Goal: Information Seeking & Learning: Check status

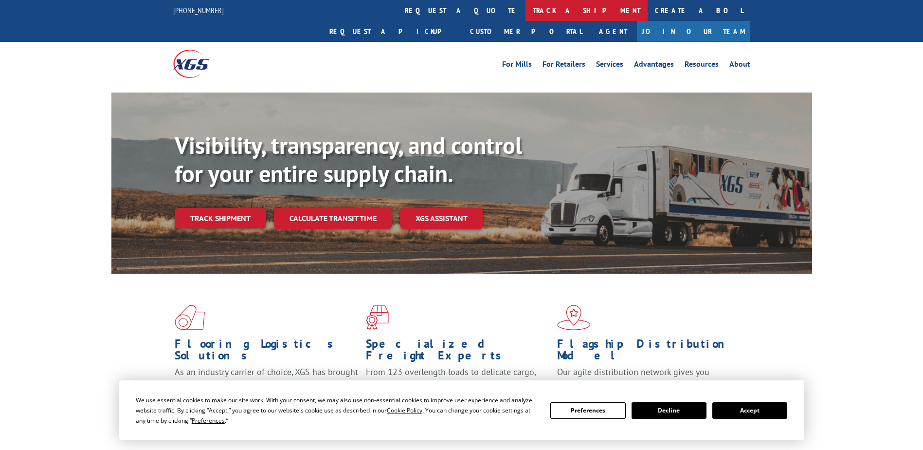
click at [526, 12] on link "track a shipment" at bounding box center [587, 10] width 122 height 21
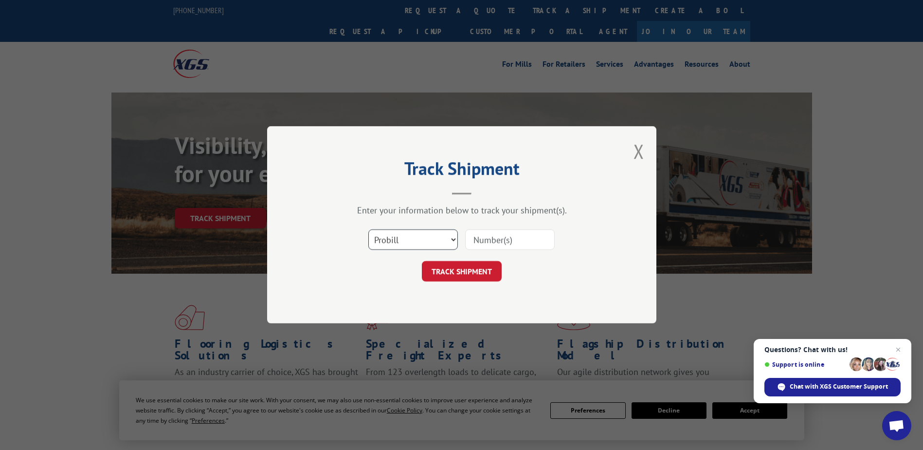
click at [432, 241] on select "Select category... Probill BOL PO" at bounding box center [414, 240] width 90 height 20
select select "po"
click at [369, 230] on select "Select category... Probill BOL PO" at bounding box center [414, 240] width 90 height 20
click at [497, 224] on div "Select category... Probill BOL PO" at bounding box center [462, 240] width 292 height 32
click at [498, 236] on input at bounding box center [510, 240] width 90 height 20
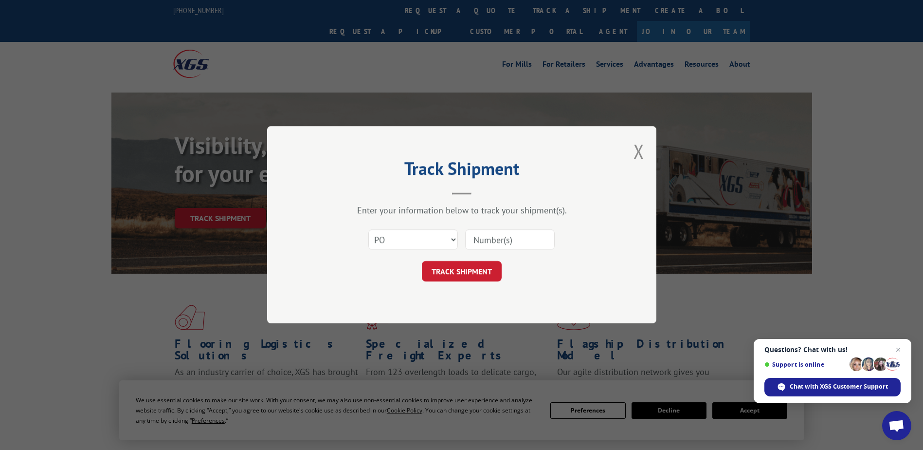
paste input "37522149"
click at [497, 243] on input "37522149" at bounding box center [510, 240] width 90 height 20
click at [493, 243] on input "37522149" at bounding box center [510, 240] width 90 height 20
type input "37522149"
click button "TRACK SHIPMENT" at bounding box center [462, 271] width 80 height 20
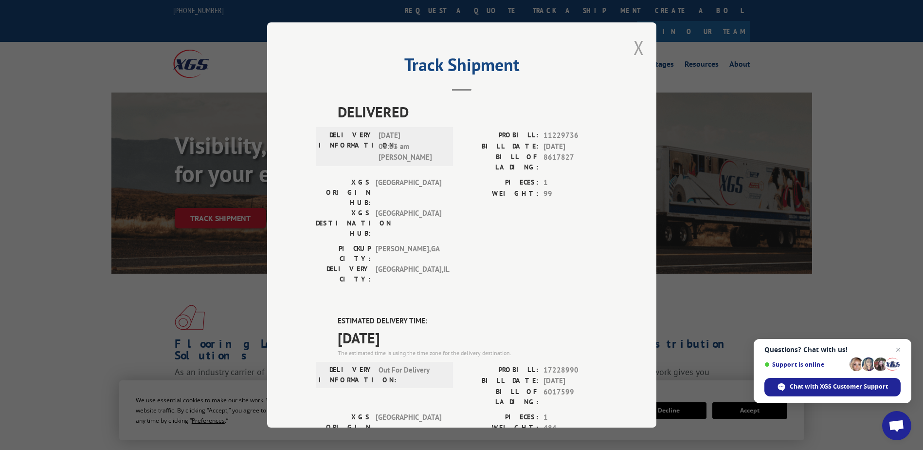
click at [640, 48] on button "Close modal" at bounding box center [639, 48] width 11 height 26
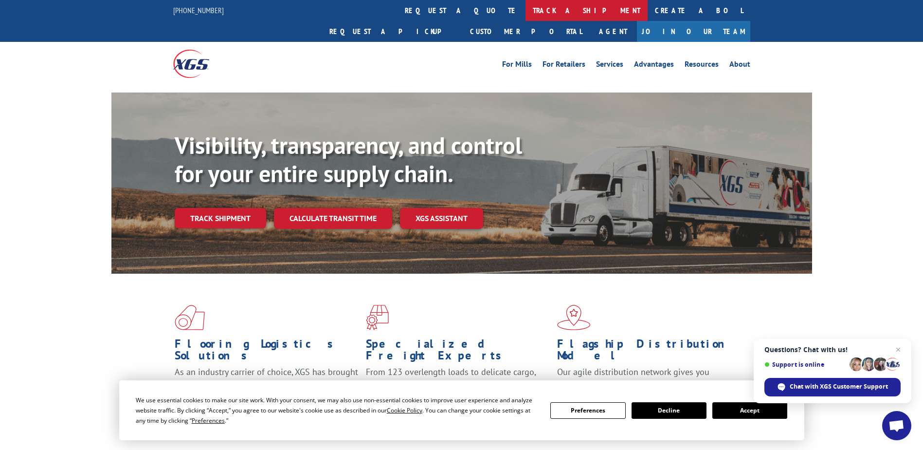
click at [526, 11] on link "track a shipment" at bounding box center [587, 10] width 122 height 21
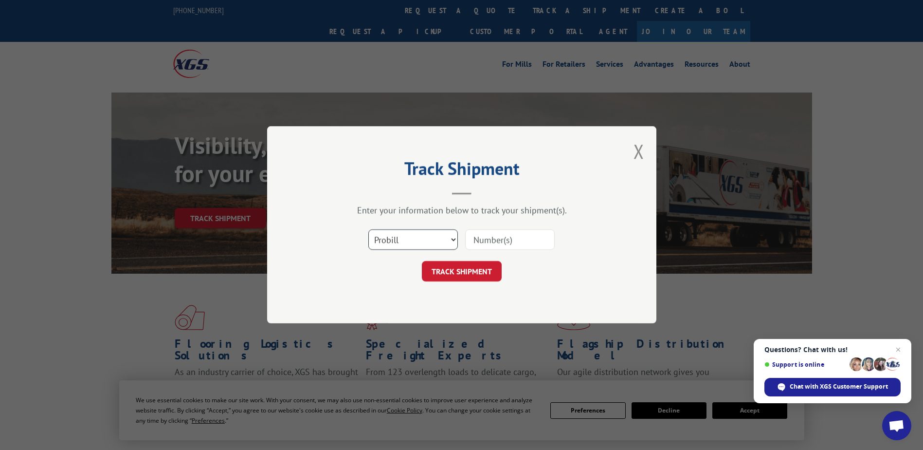
click at [446, 239] on select "Select category... Probill BOL PO" at bounding box center [414, 240] width 90 height 20
select select "po"
click at [369, 230] on select "Select category... Probill BOL PO" at bounding box center [414, 240] width 90 height 20
click at [484, 244] on input at bounding box center [510, 240] width 90 height 20
paste input "97509059"
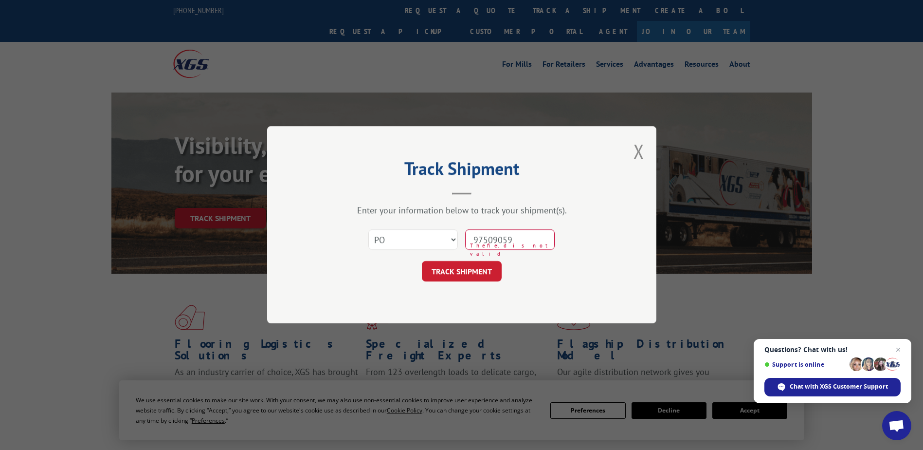
click at [493, 244] on input "97509059" at bounding box center [510, 240] width 90 height 20
type input "97509059"
click at [479, 270] on button "TRACK SHIPMENT" at bounding box center [462, 271] width 80 height 20
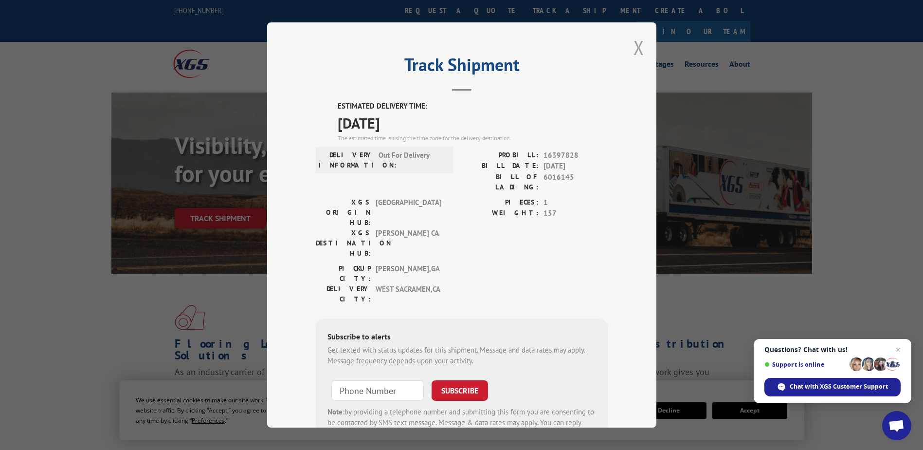
click at [634, 49] on button "Close modal" at bounding box center [639, 48] width 11 height 26
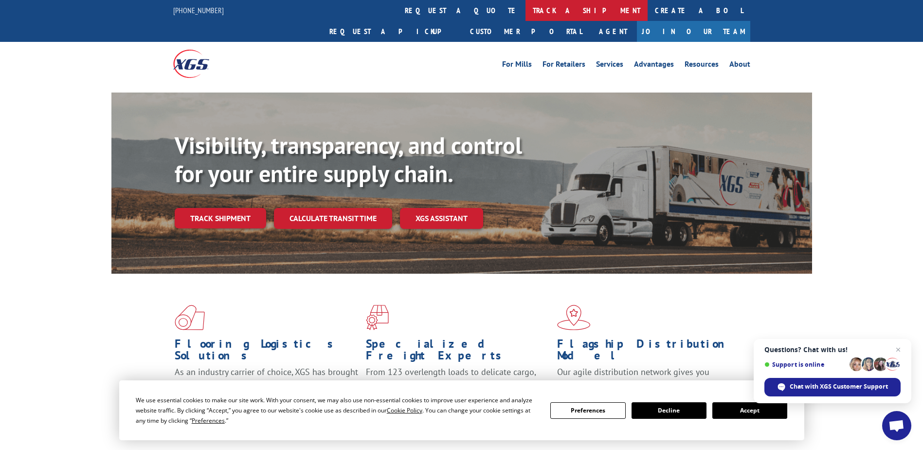
click at [526, 13] on link "track a shipment" at bounding box center [587, 10] width 122 height 21
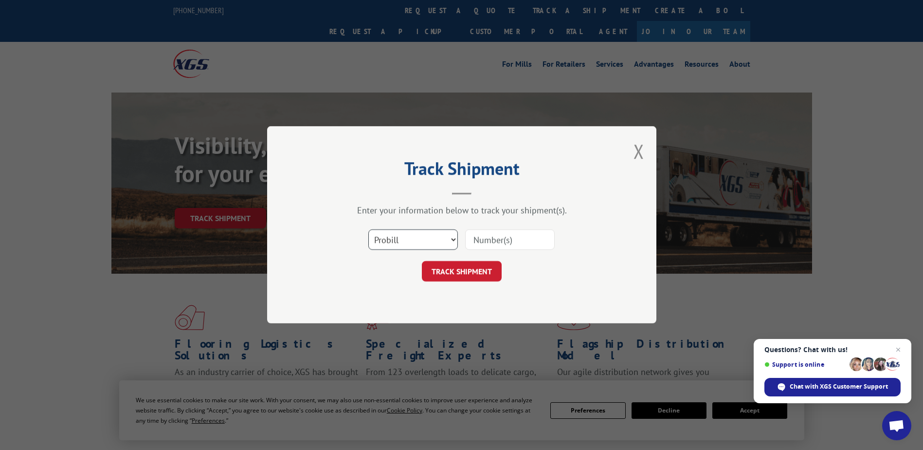
click at [414, 242] on select "Select category... Probill BOL PO" at bounding box center [414, 240] width 90 height 20
select select "po"
click at [369, 230] on select "Select category... Probill BOL PO" at bounding box center [414, 240] width 90 height 20
click at [502, 239] on input at bounding box center [510, 240] width 90 height 20
paste input "75528360"
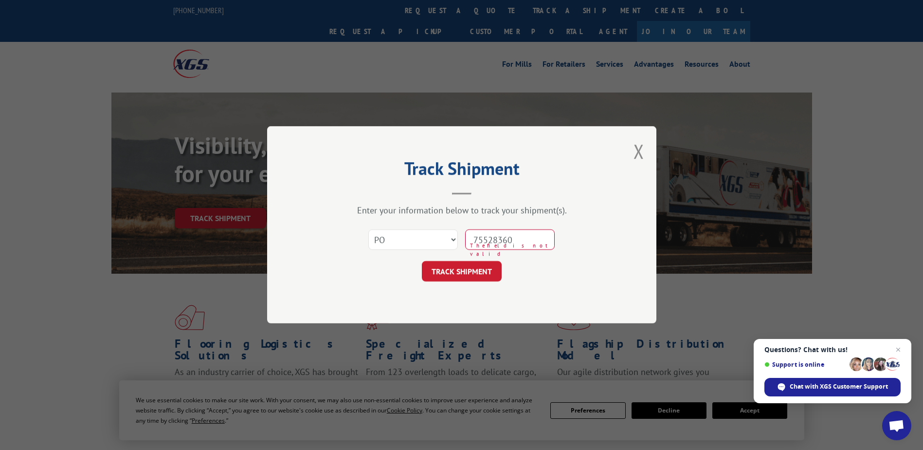
click at [493, 245] on input "75528360" at bounding box center [510, 240] width 90 height 20
type input "75528360"
click button "TRACK SHIPMENT" at bounding box center [462, 271] width 80 height 20
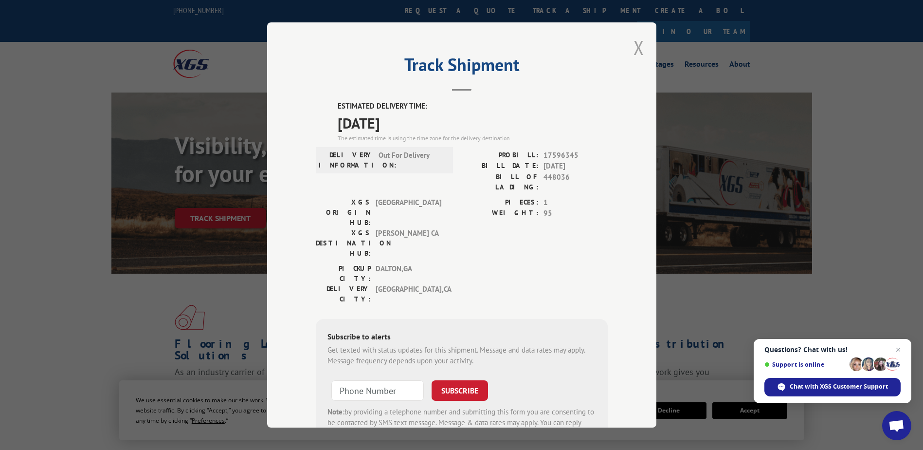
click at [635, 52] on button "Close modal" at bounding box center [639, 48] width 11 height 26
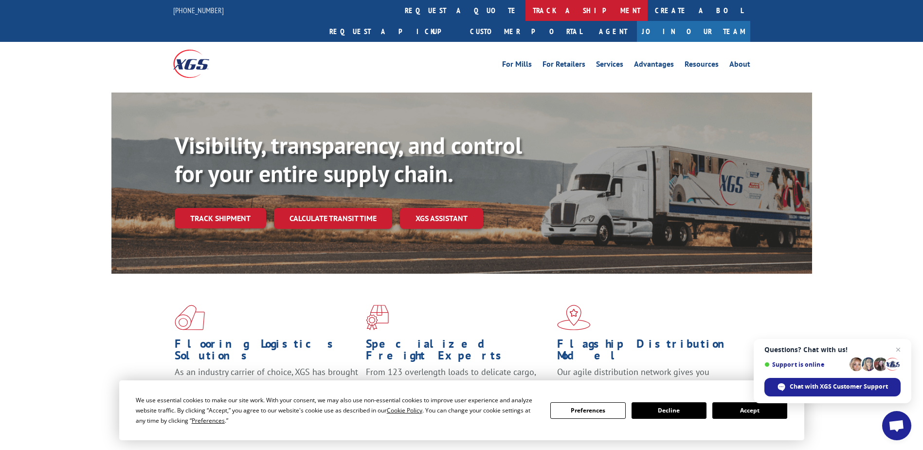
click at [526, 9] on link "track a shipment" at bounding box center [587, 10] width 122 height 21
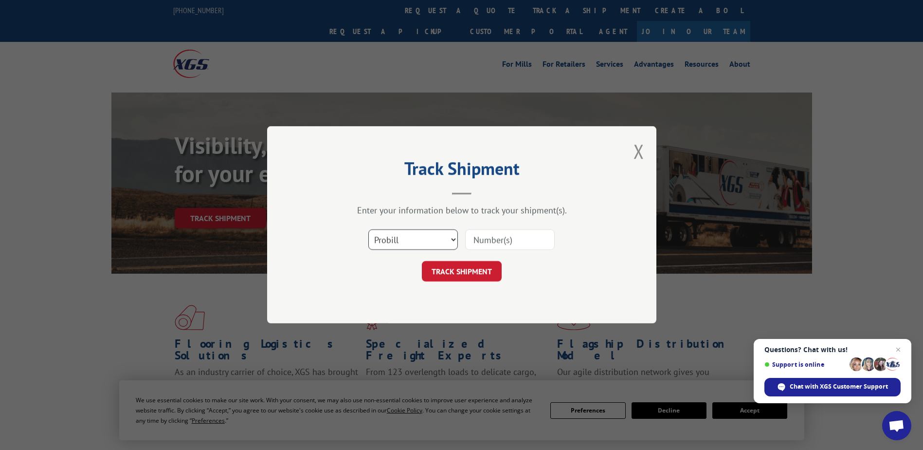
click at [432, 238] on select "Select category... Probill BOL PO" at bounding box center [414, 240] width 90 height 20
select select "po"
click at [369, 230] on select "Select category... Probill BOL PO" at bounding box center [414, 240] width 90 height 20
click at [498, 232] on input at bounding box center [510, 240] width 90 height 20
paste input "43517339"
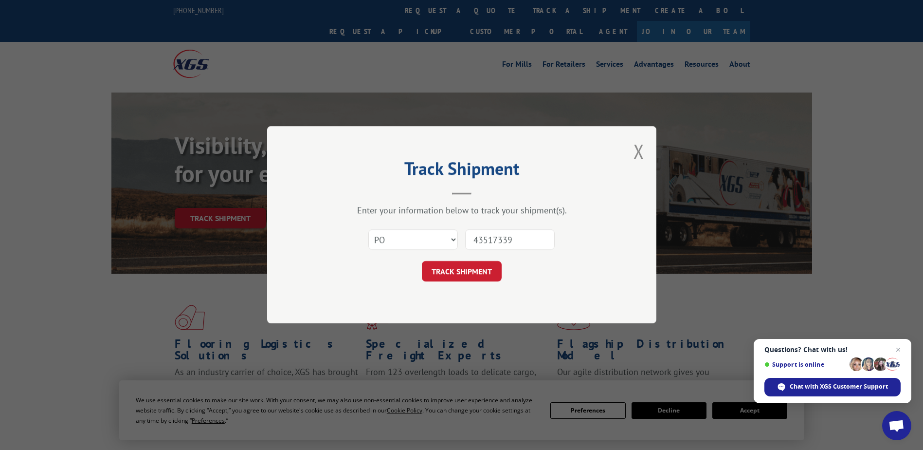
type input "43517339"
click at [479, 269] on button "TRACK SHIPMENT" at bounding box center [462, 271] width 80 height 20
